Goal: Task Accomplishment & Management: Manage account settings

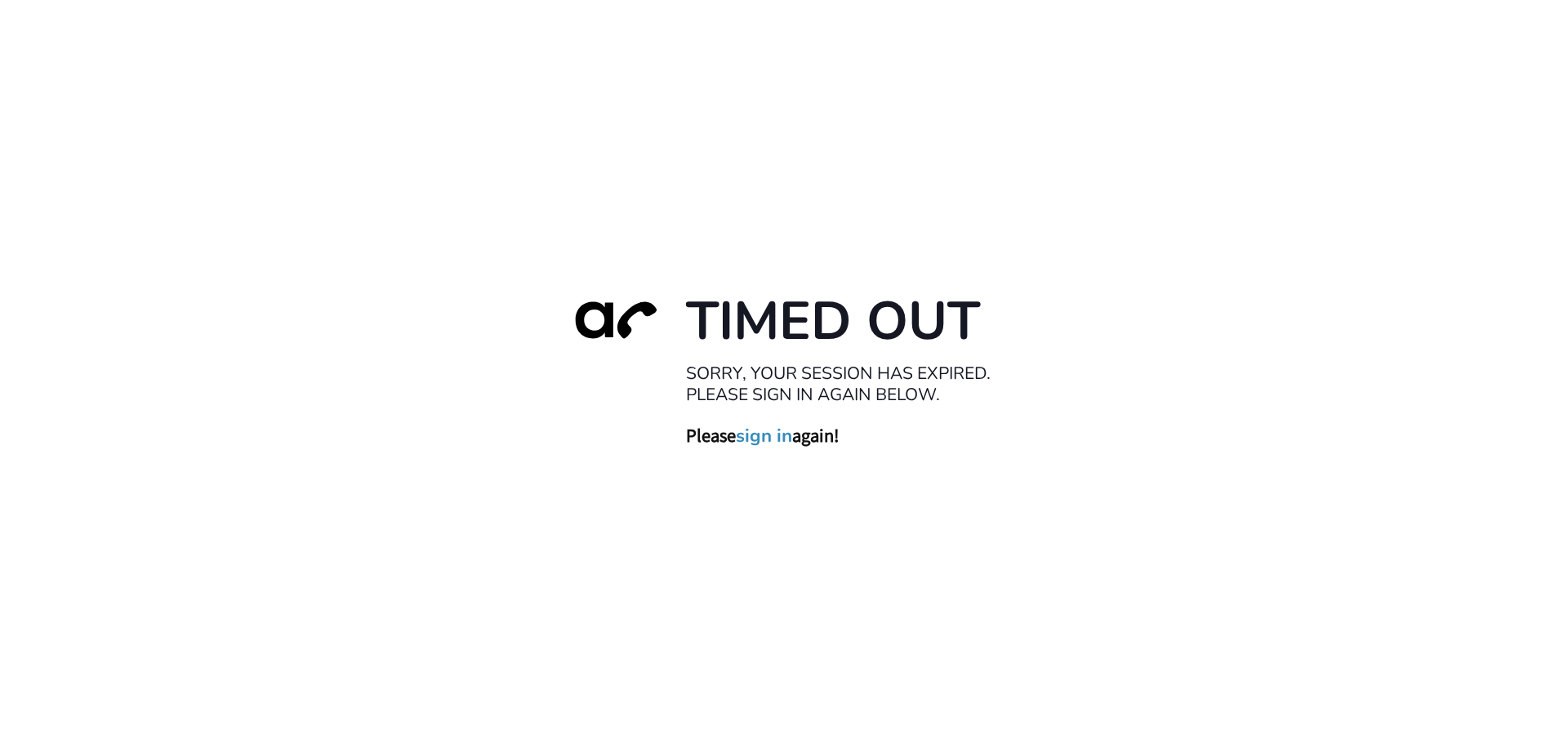
click at [759, 436] on link "sign in" at bounding box center [764, 435] width 57 height 23
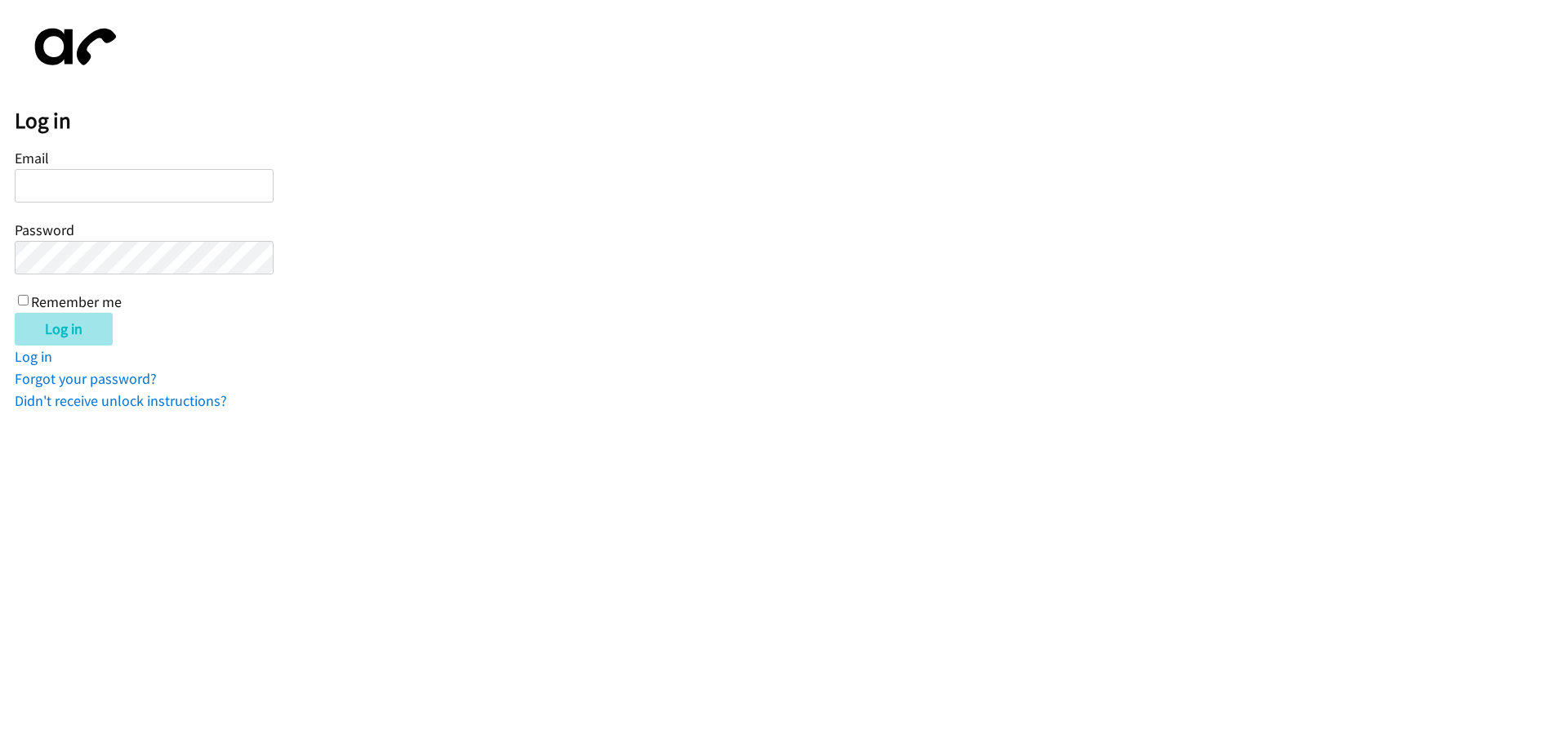
type input "dthomas@lendingpoint.com"
click at [70, 339] on input "Log in" at bounding box center [64, 329] width 98 height 33
